Goal: Information Seeking & Learning: Learn about a topic

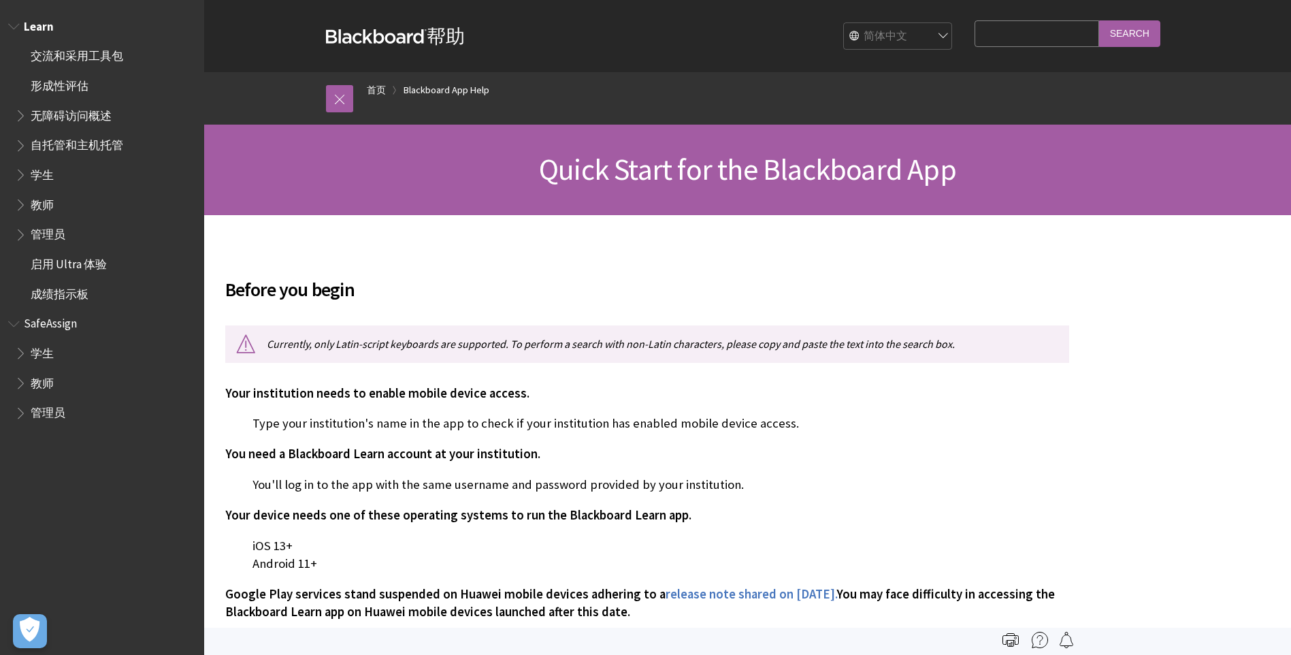
click at [52, 184] on span "学生" at bounding box center [105, 174] width 181 height 23
drag, startPoint x: 1172, startPoint y: 89, endPoint x: 1045, endPoint y: 270, distance: 221.2
click at [52, 30] on span "Learn" at bounding box center [102, 26] width 188 height 23
click at [363, 84] on ol "首页 Blackboard App Help" at bounding box center [761, 92] width 816 height 40
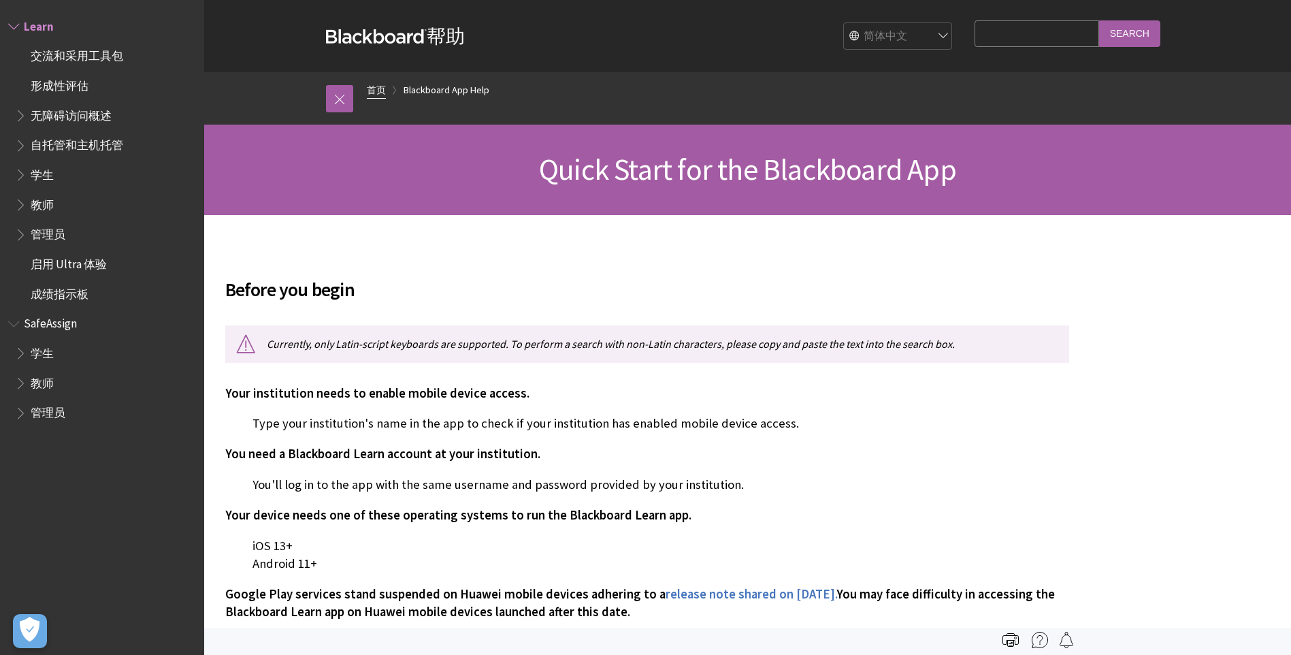
click at [377, 94] on link "首页" at bounding box center [376, 90] width 19 height 17
click at [376, 93] on link "首页" at bounding box center [376, 90] width 19 height 17
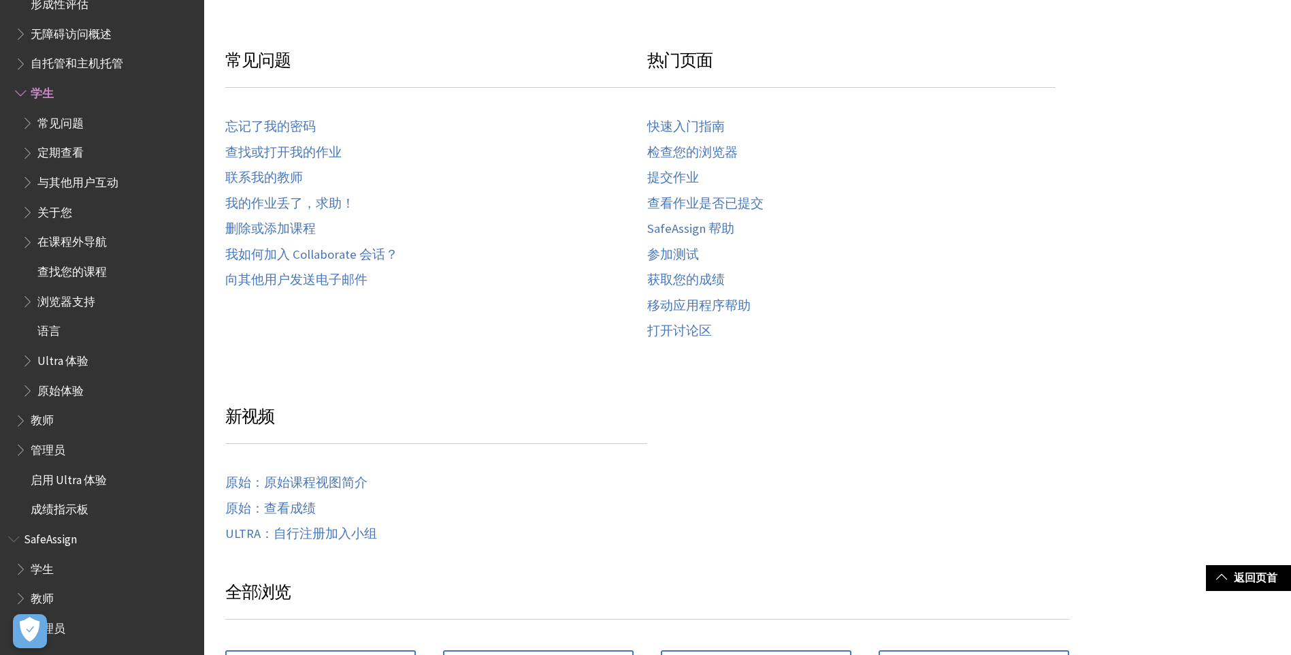
scroll to position [1225, 0]
